Goal: Find specific page/section: Find specific page/section

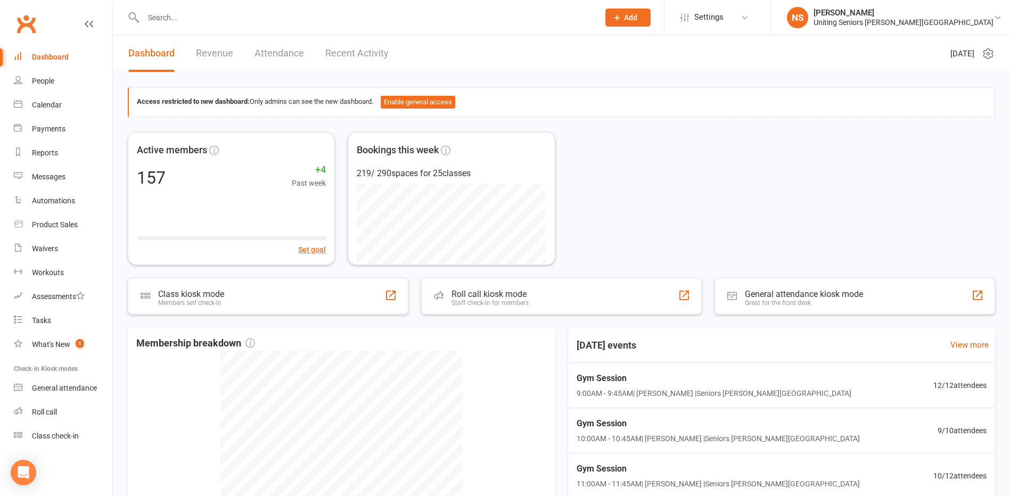
click at [161, 19] on input "text" at bounding box center [365, 17] width 451 height 15
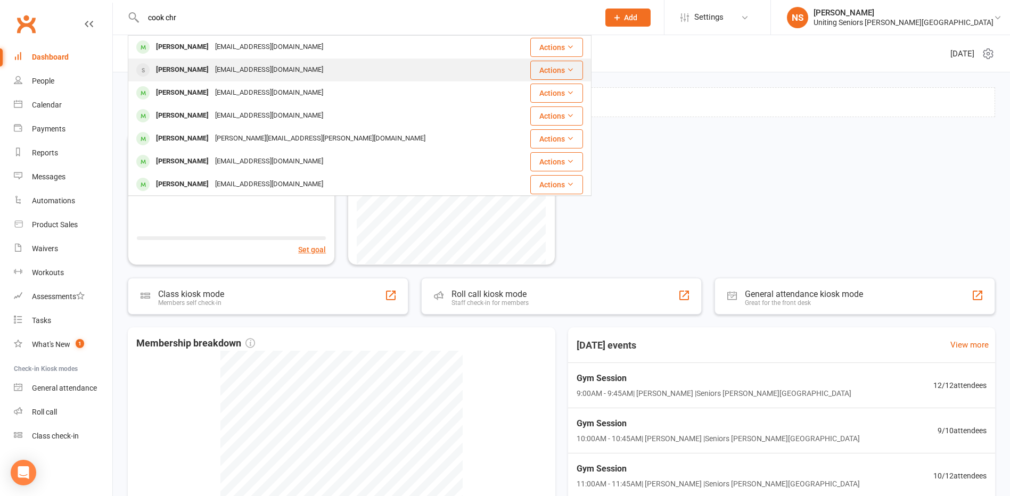
type input "cook chr"
click at [170, 67] on div "Christopher Cook" at bounding box center [182, 69] width 59 height 15
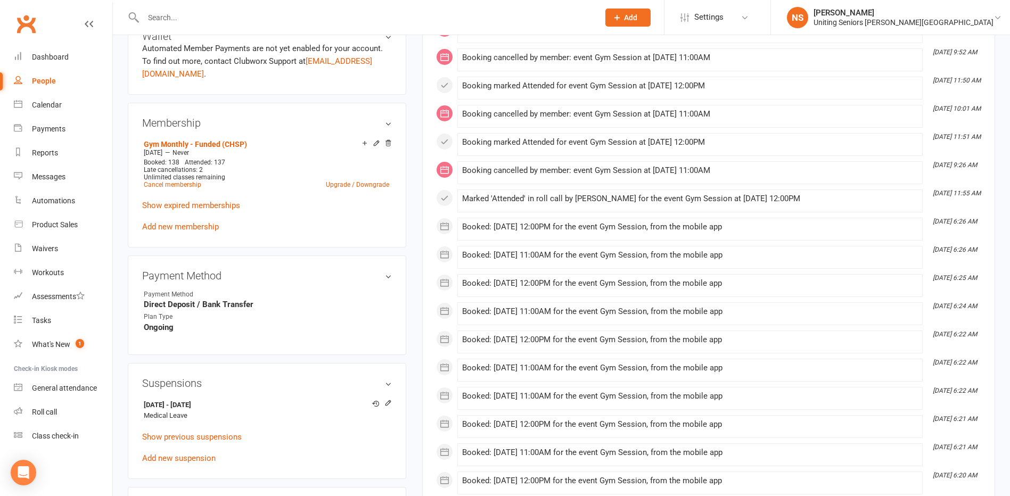
scroll to position [426, 0]
